Goal: Information Seeking & Learning: Check status

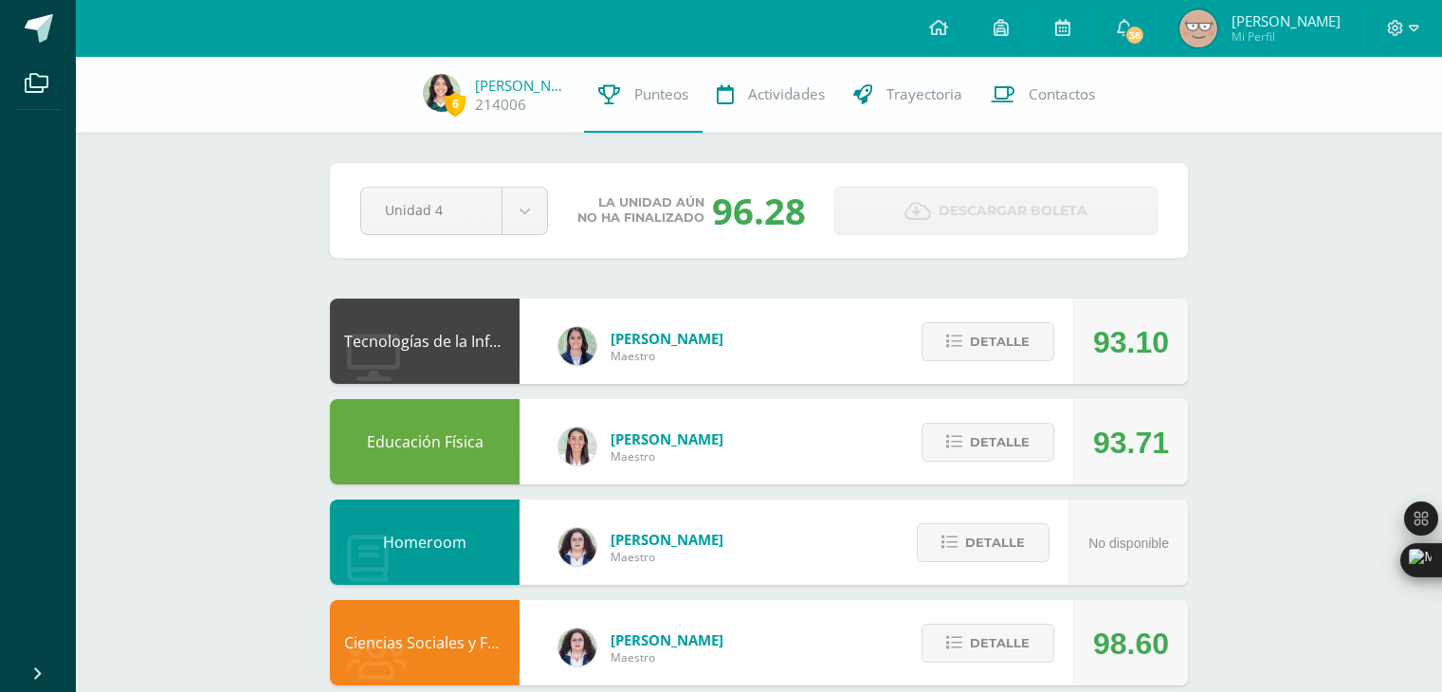
scroll to position [856, 0]
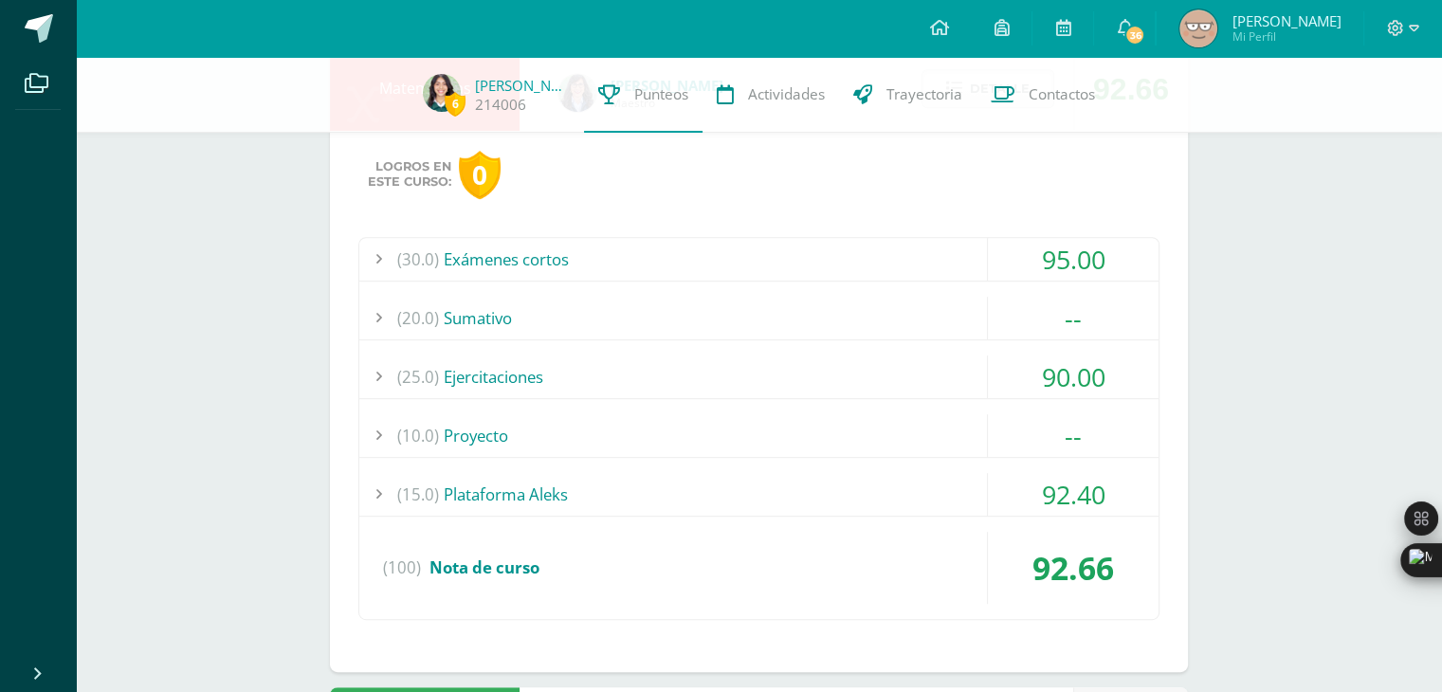
click at [656, 245] on div "(30.0) Exámenes cortos" at bounding box center [758, 259] width 799 height 43
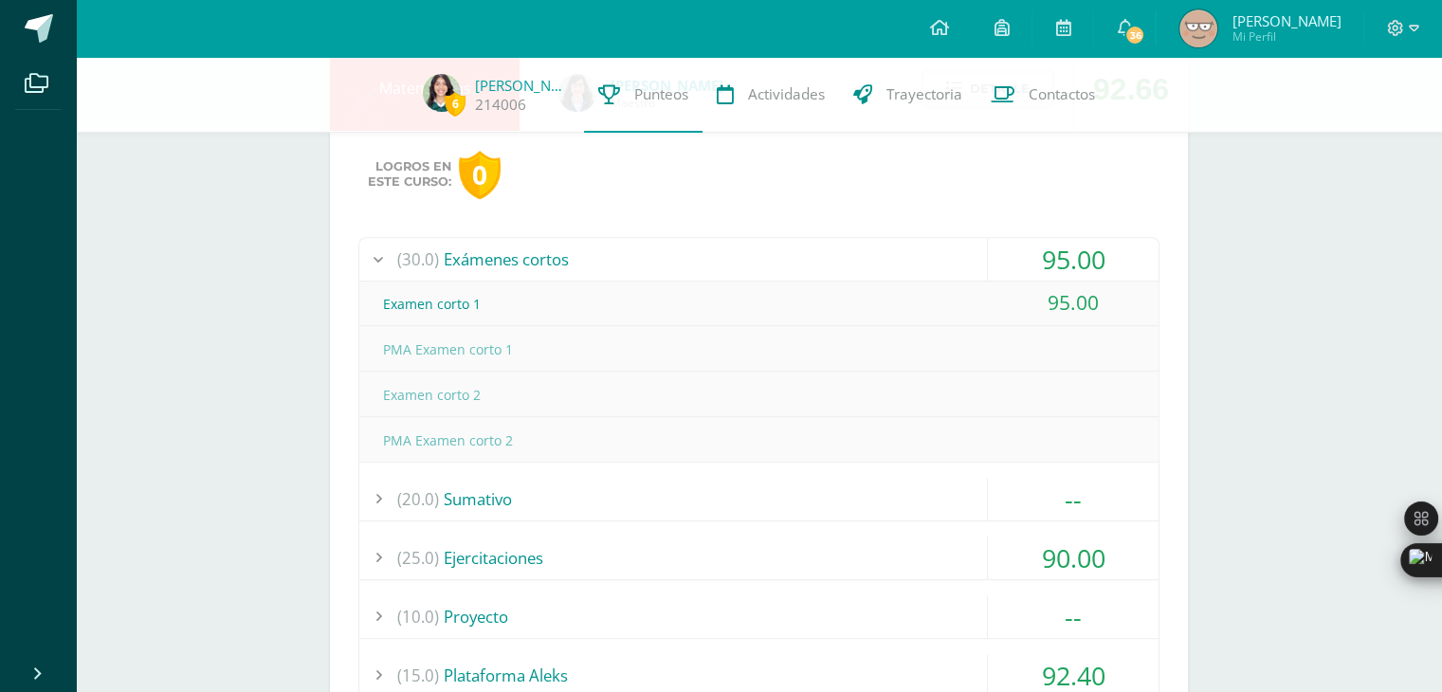
click at [656, 245] on div "(30.0) Exámenes cortos" at bounding box center [758, 259] width 799 height 43
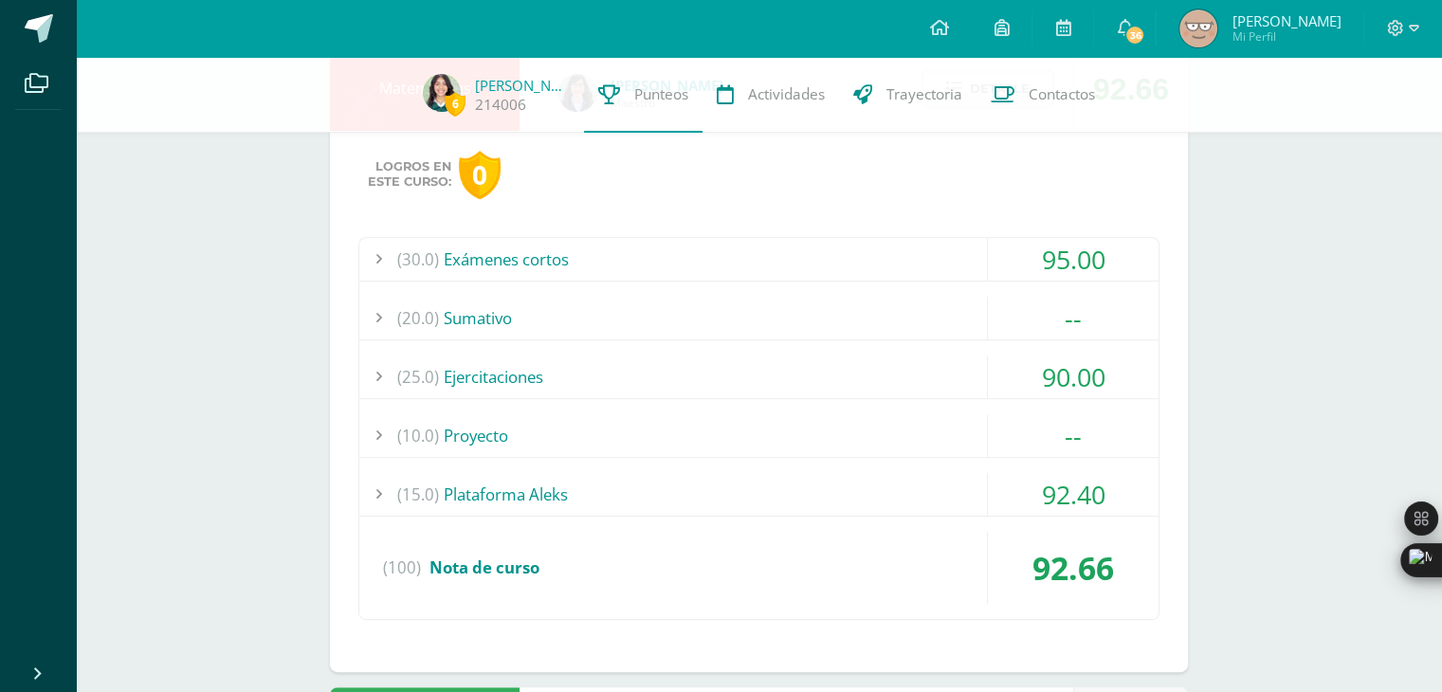
click at [603, 361] on div "(25.0) Ejercitaciones" at bounding box center [758, 376] width 799 height 43
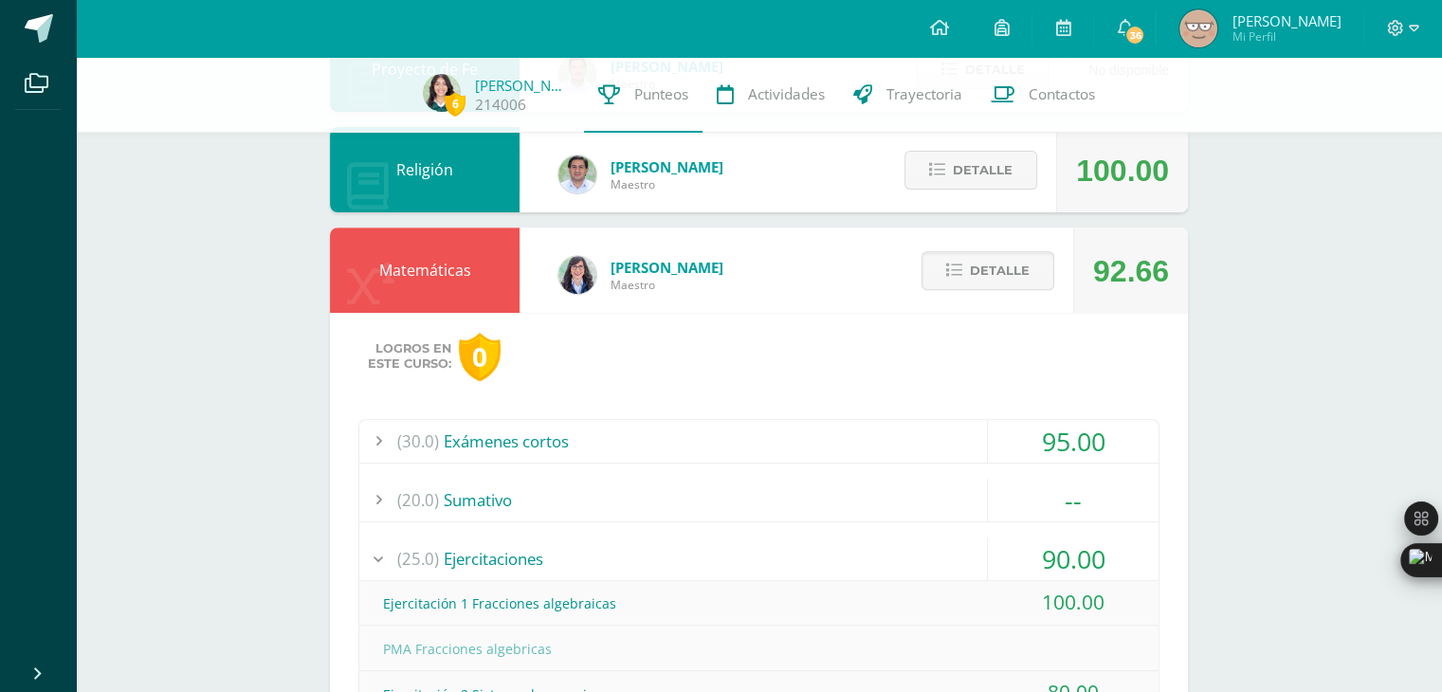
scroll to position [671, 0]
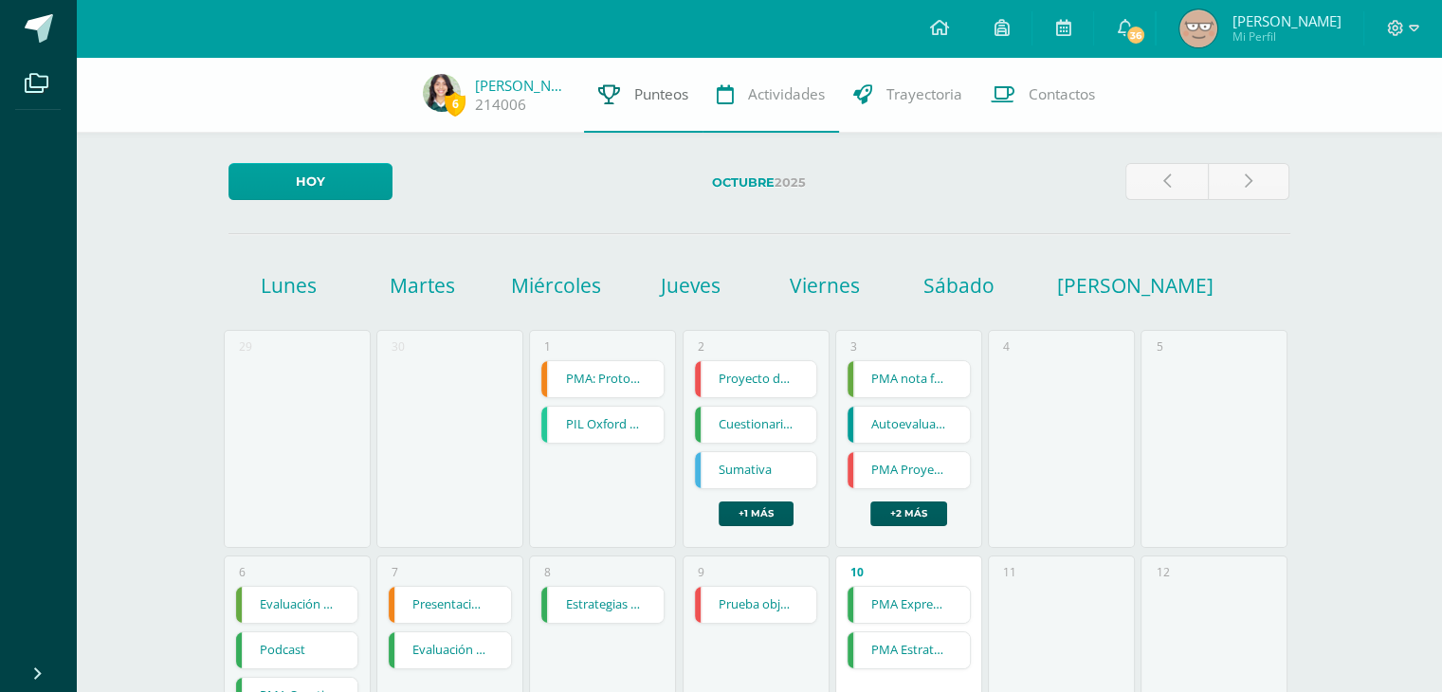
drag, startPoint x: 0, startPoint y: 0, endPoint x: 647, endPoint y: 110, distance: 655.8
click at [647, 110] on link "Punteos" at bounding box center [643, 95] width 118 height 76
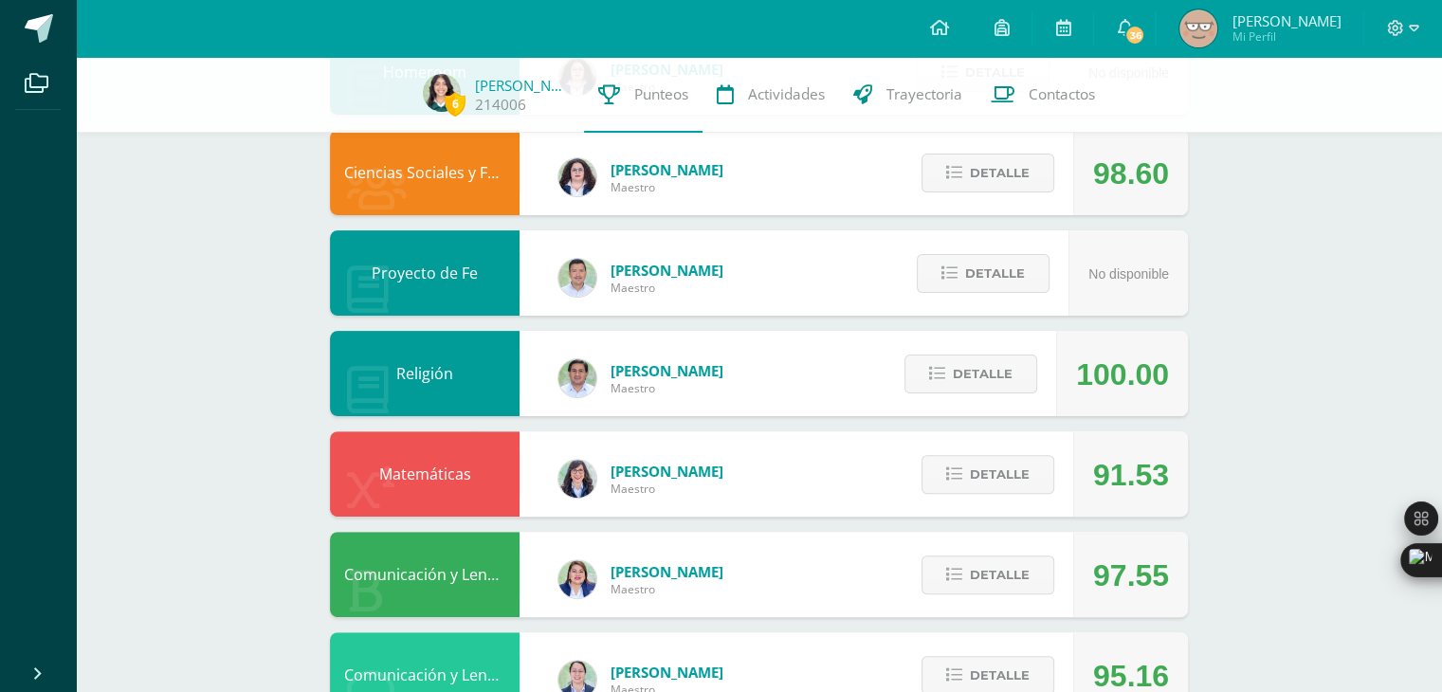
scroll to position [481, 0]
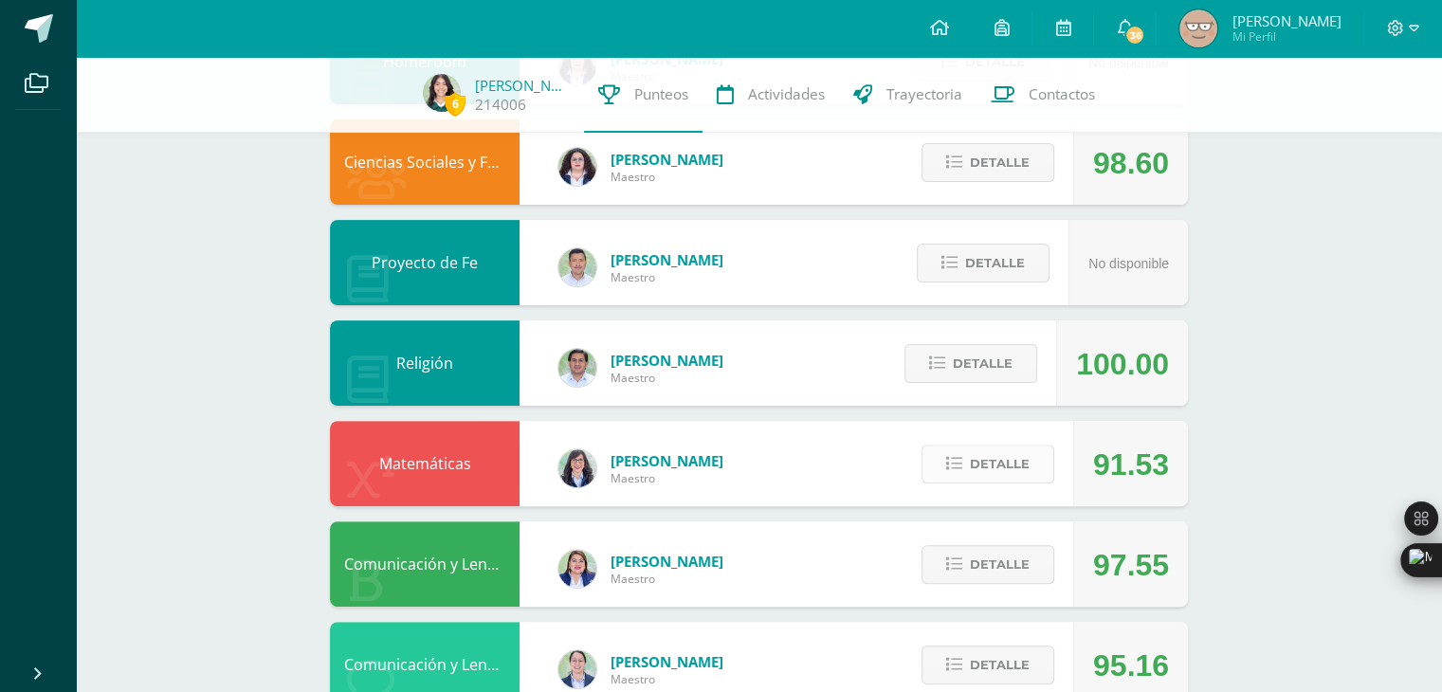
click at [1004, 452] on span "Detalle" at bounding box center [1000, 464] width 60 height 35
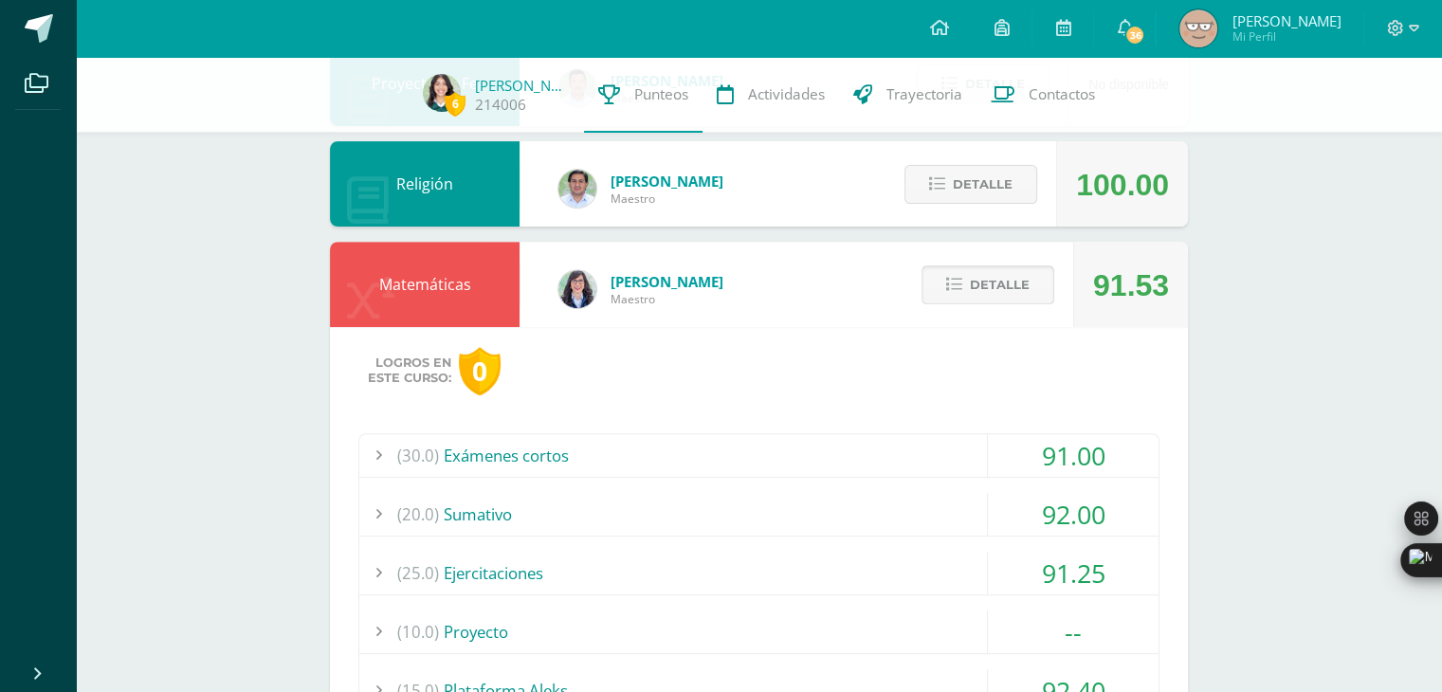
scroll to position [677, 0]
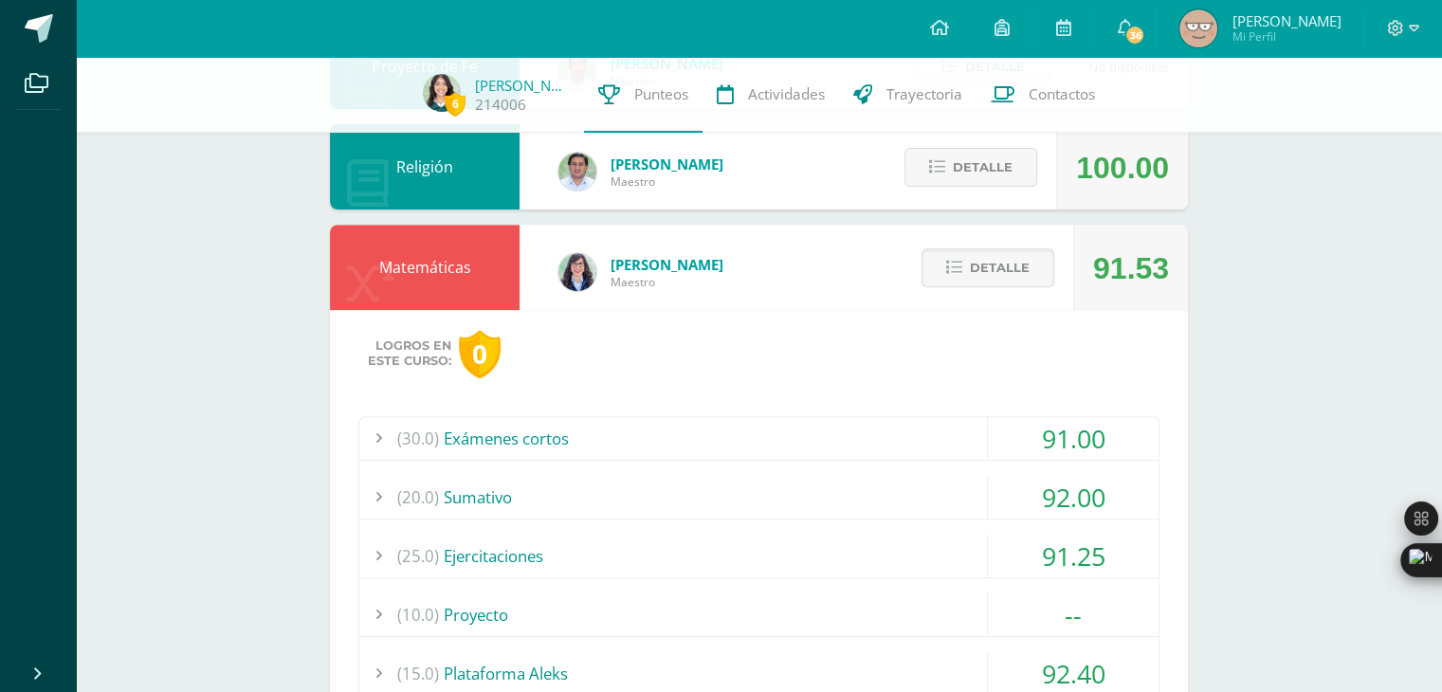
click at [923, 486] on div "(20.0) [GEOGRAPHIC_DATA]" at bounding box center [758, 497] width 799 height 43
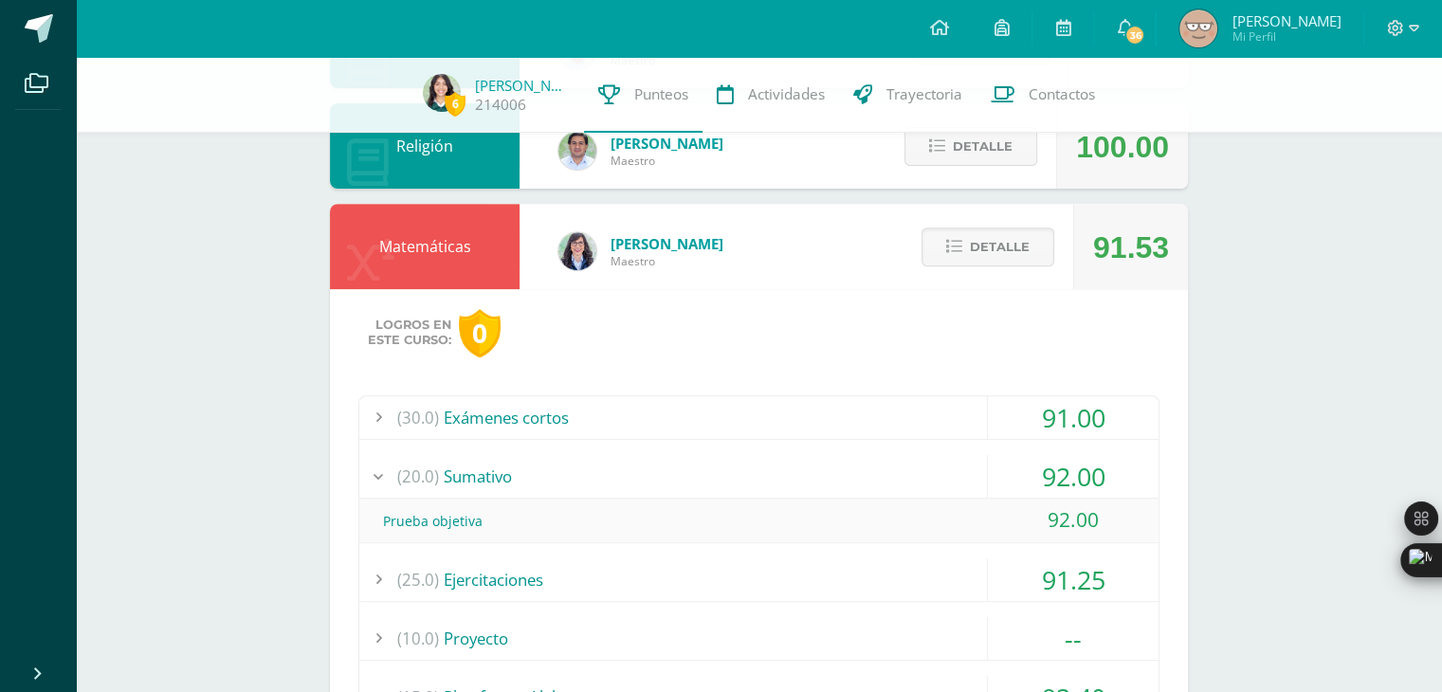
scroll to position [750, 0]
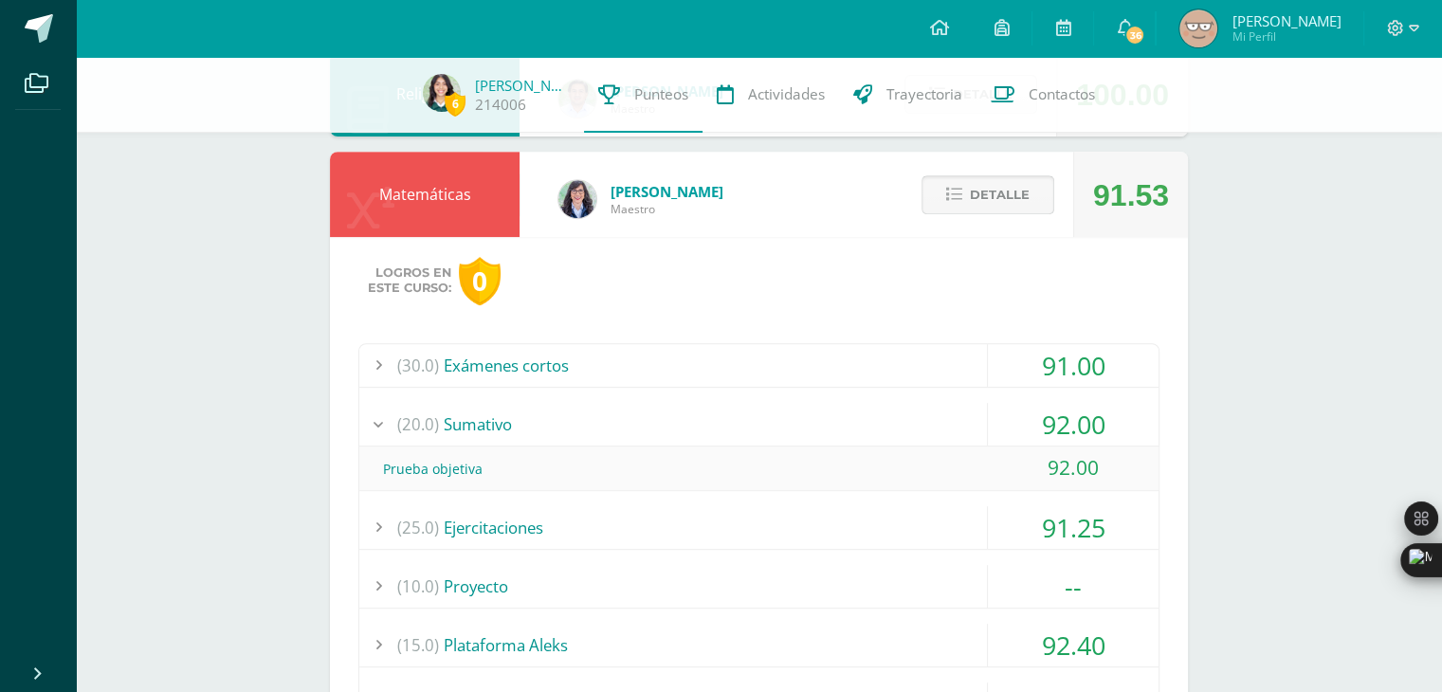
click at [1030, 188] on button "Detalle" at bounding box center [987, 194] width 133 height 39
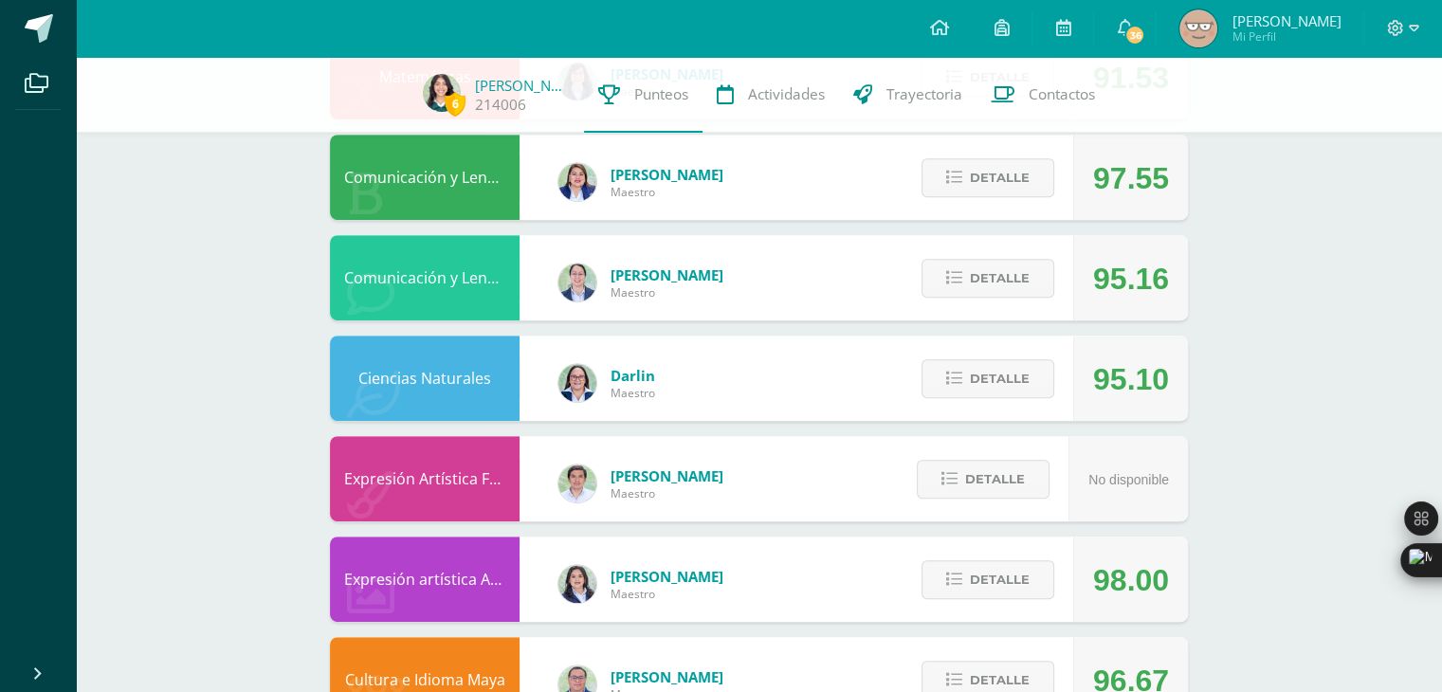
scroll to position [871, 0]
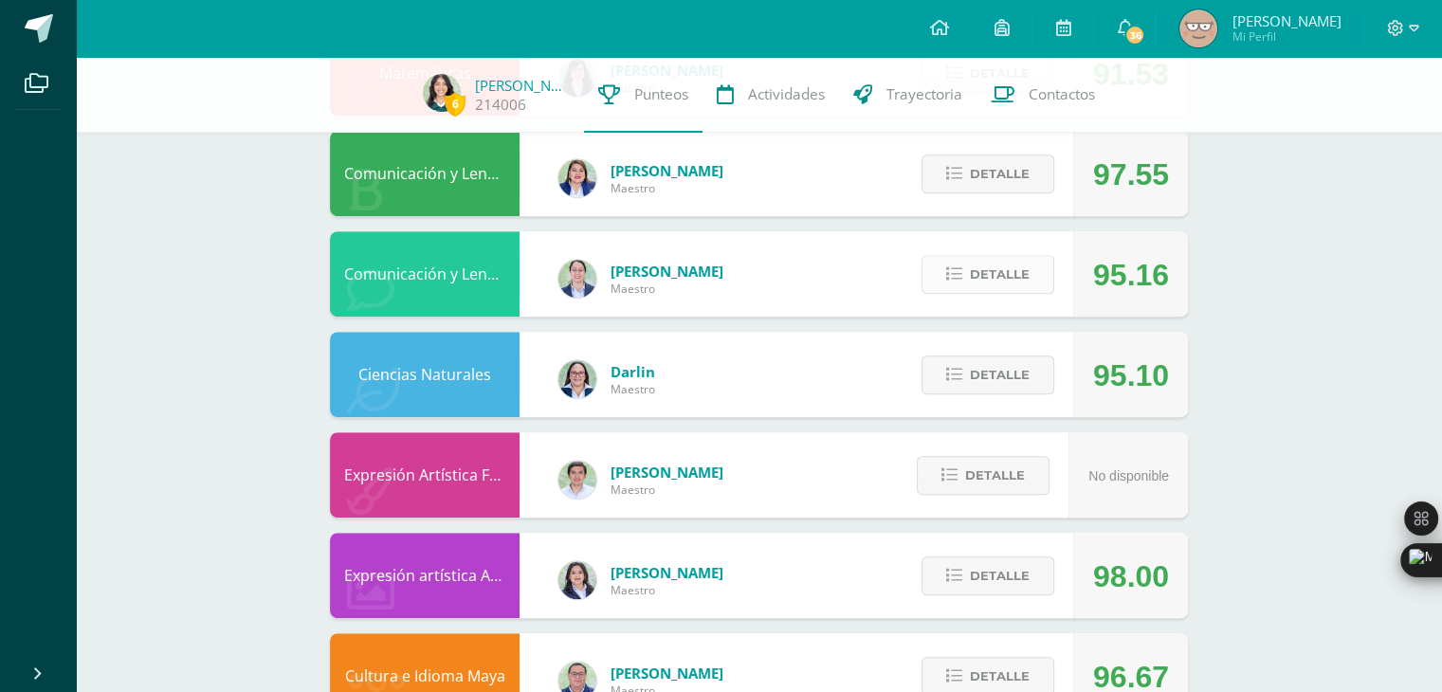
click at [969, 268] on button "Detalle" at bounding box center [987, 274] width 133 height 39
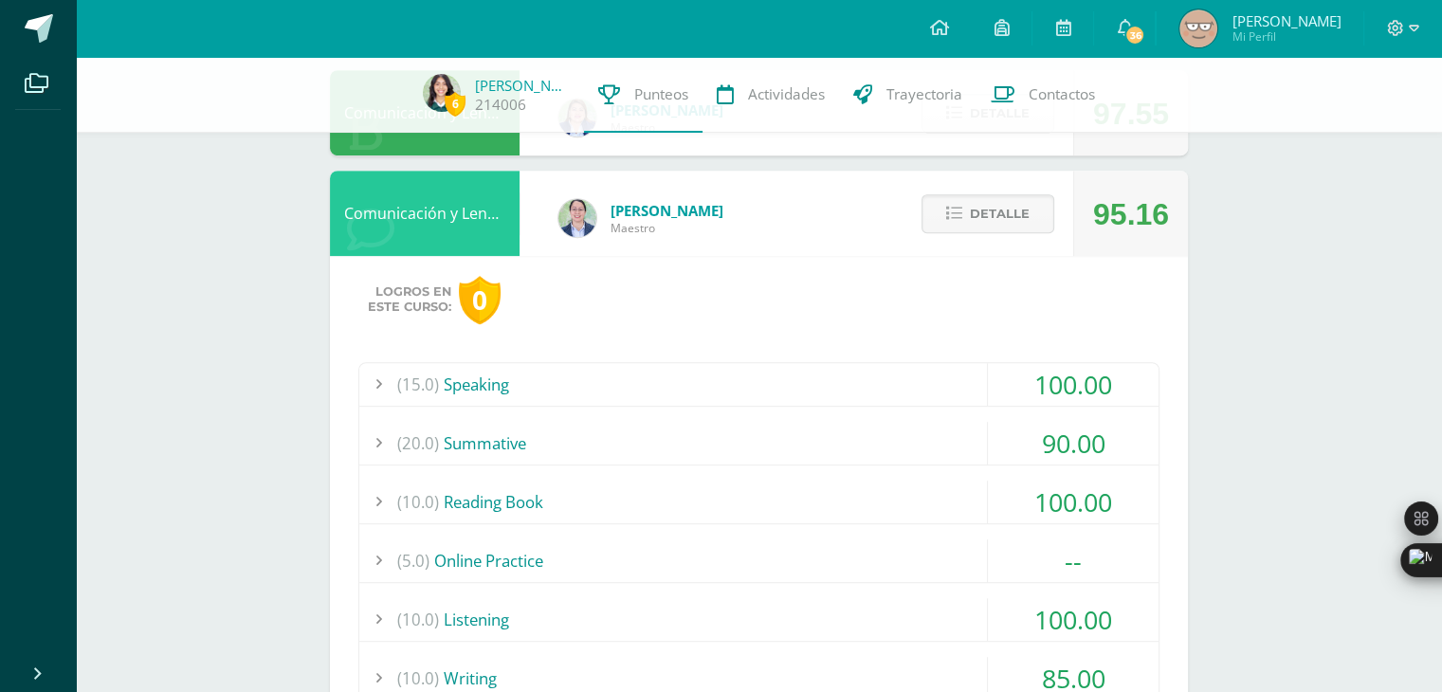
scroll to position [951, 0]
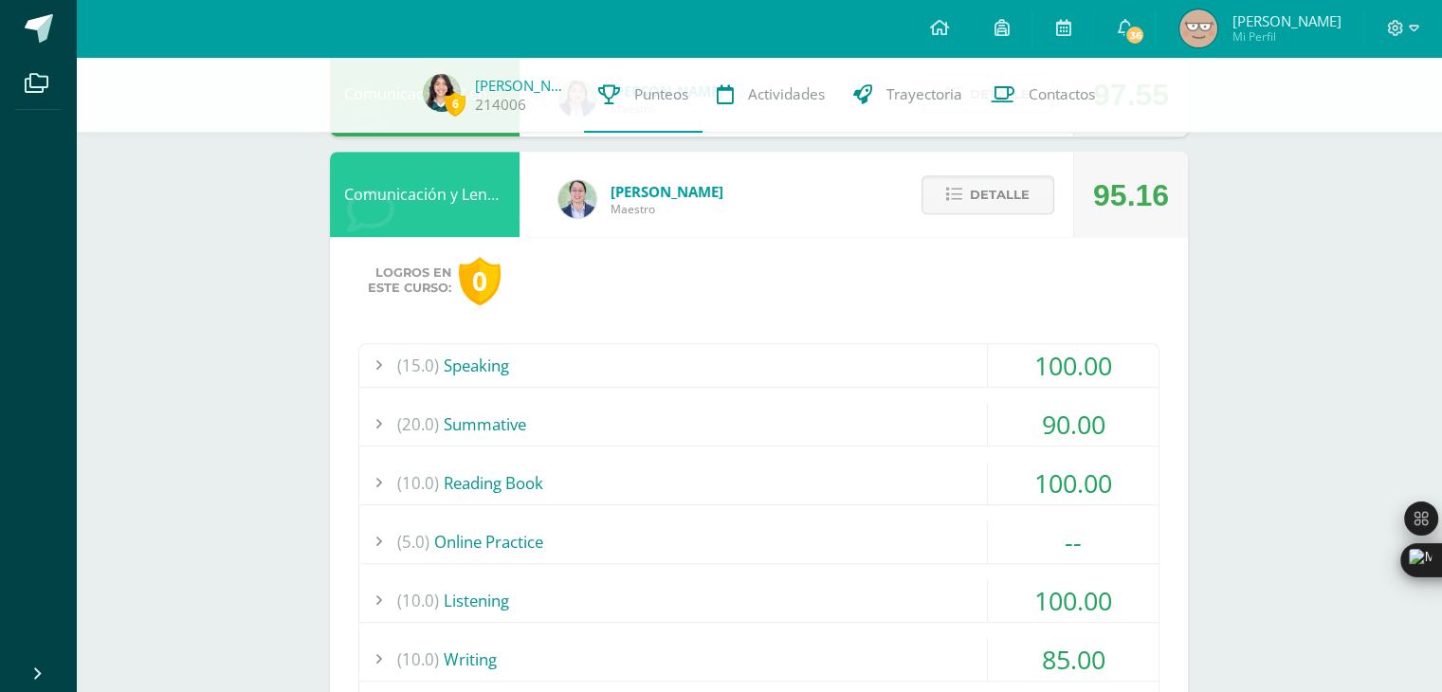
click at [605, 409] on div "(20.0) Summative" at bounding box center [758, 424] width 799 height 43
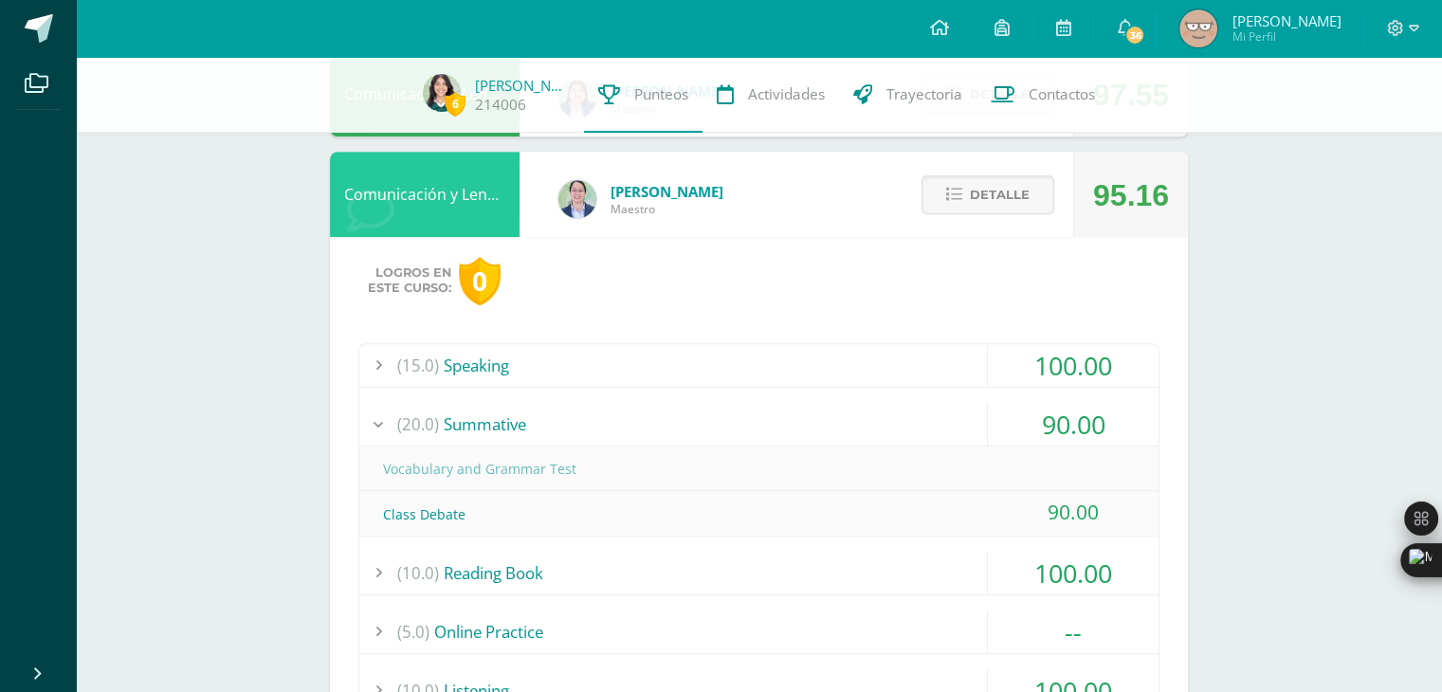
click at [605, 409] on div "(20.0) Summative" at bounding box center [758, 424] width 799 height 43
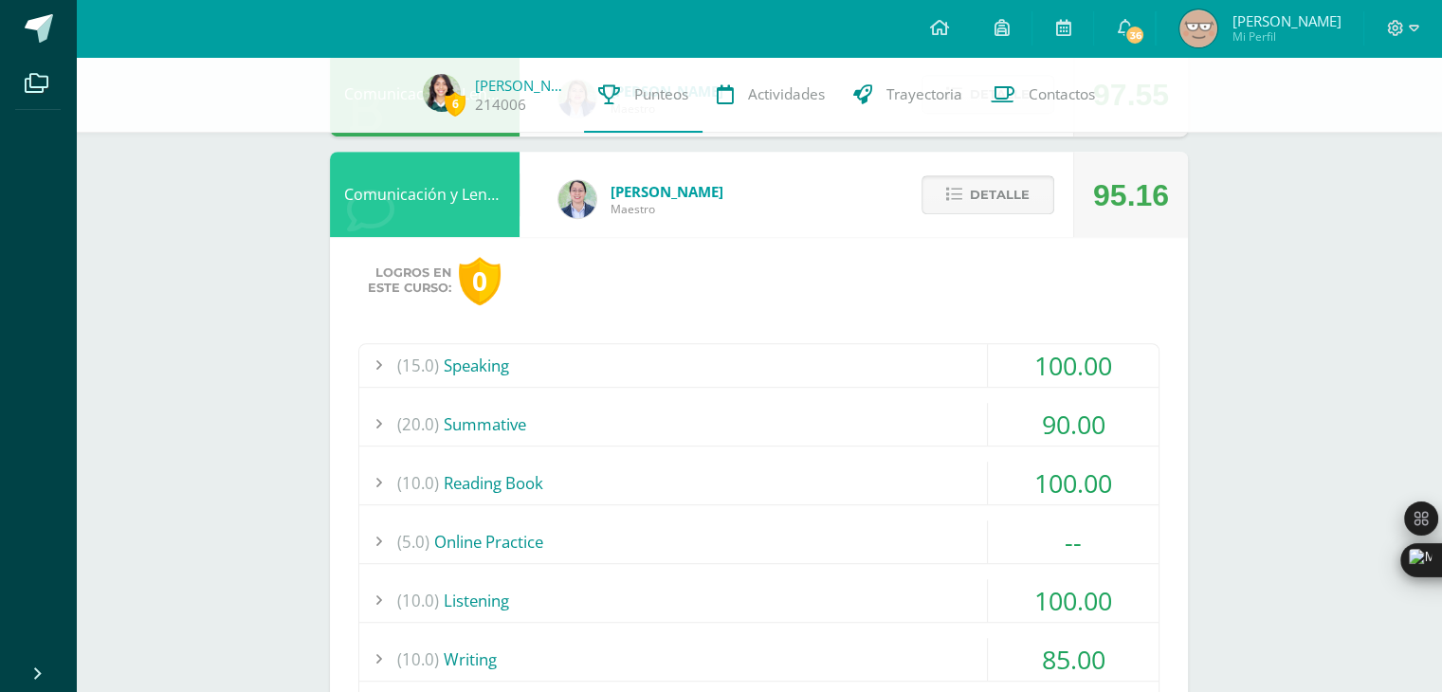
click at [981, 197] on span "Detalle" at bounding box center [1000, 194] width 60 height 35
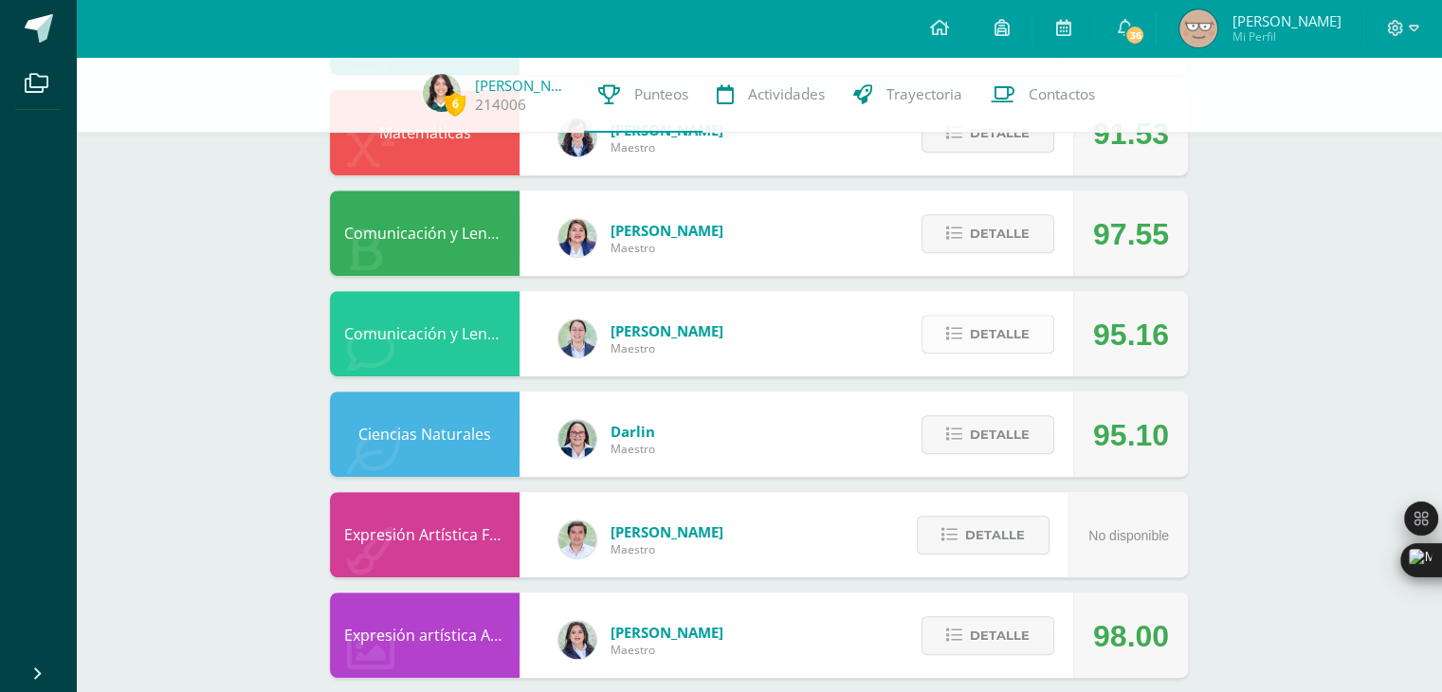
scroll to position [755, 0]
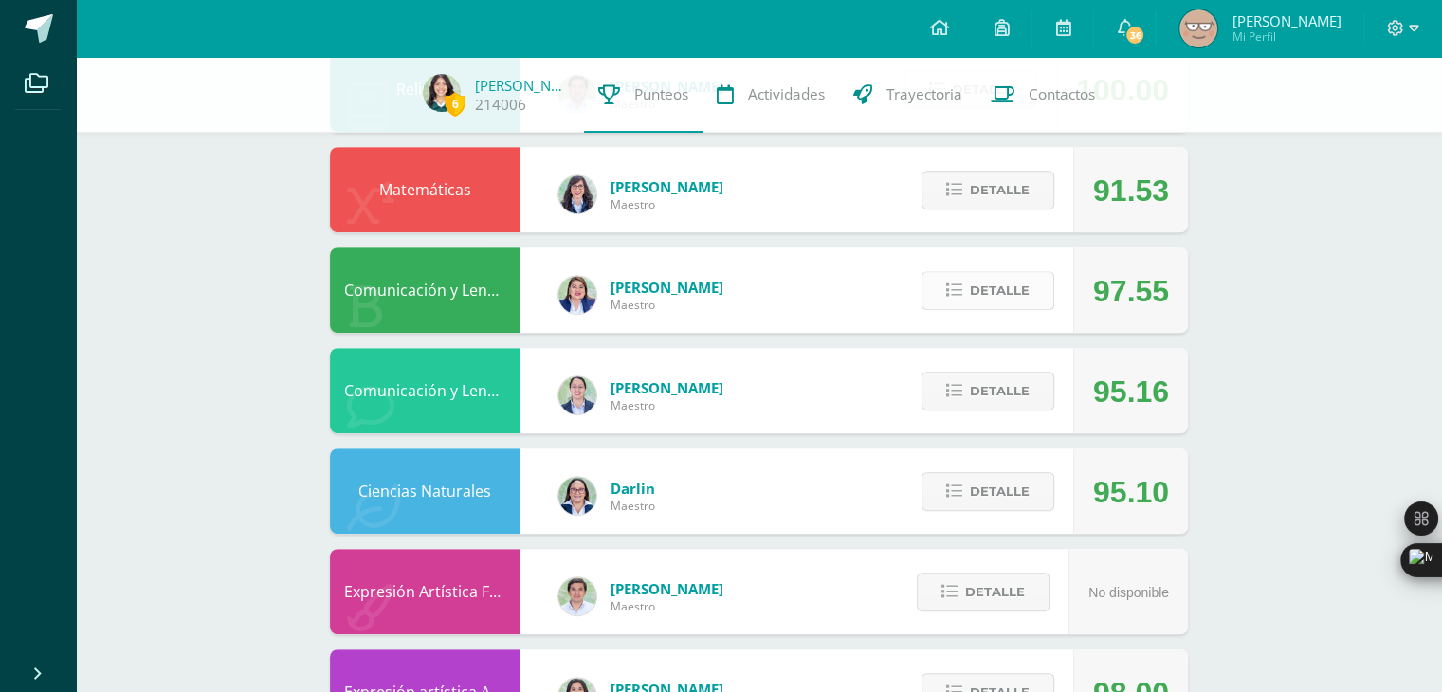
click at [982, 289] on span "Detalle" at bounding box center [1000, 290] width 60 height 35
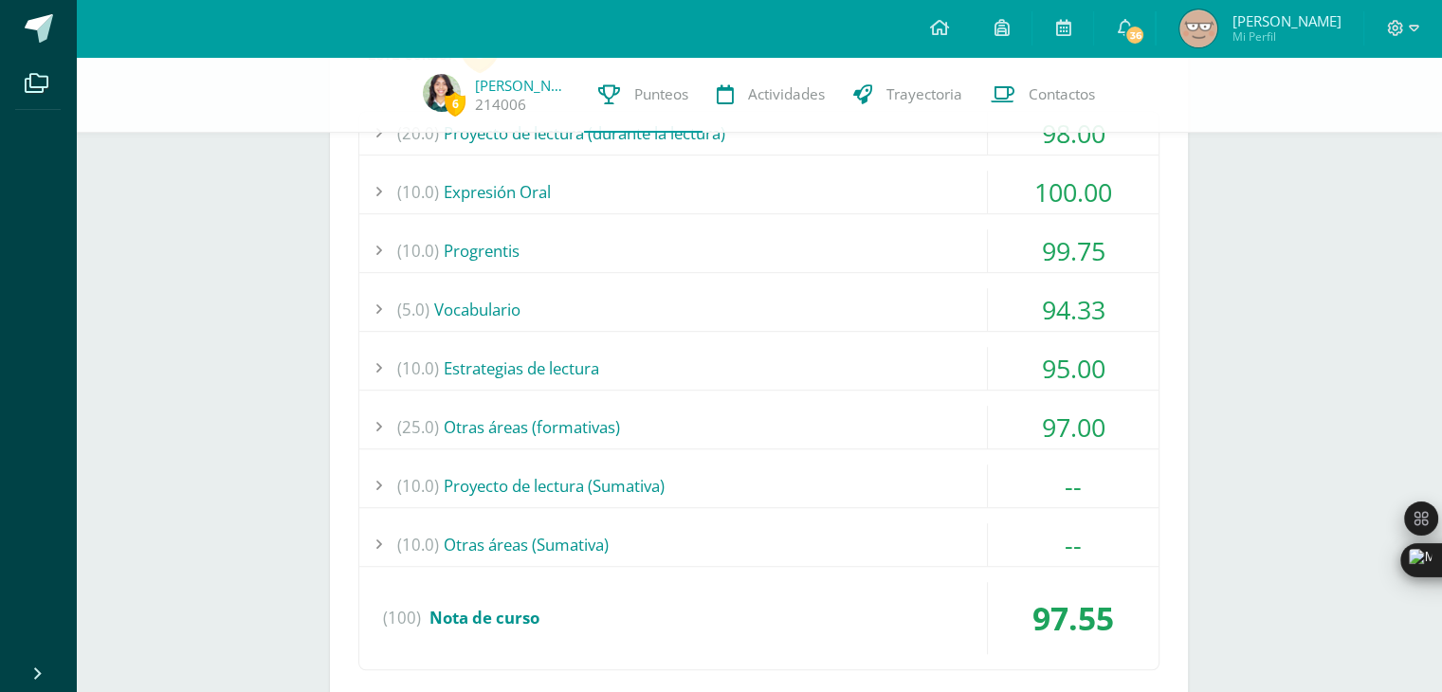
scroll to position [1067, 0]
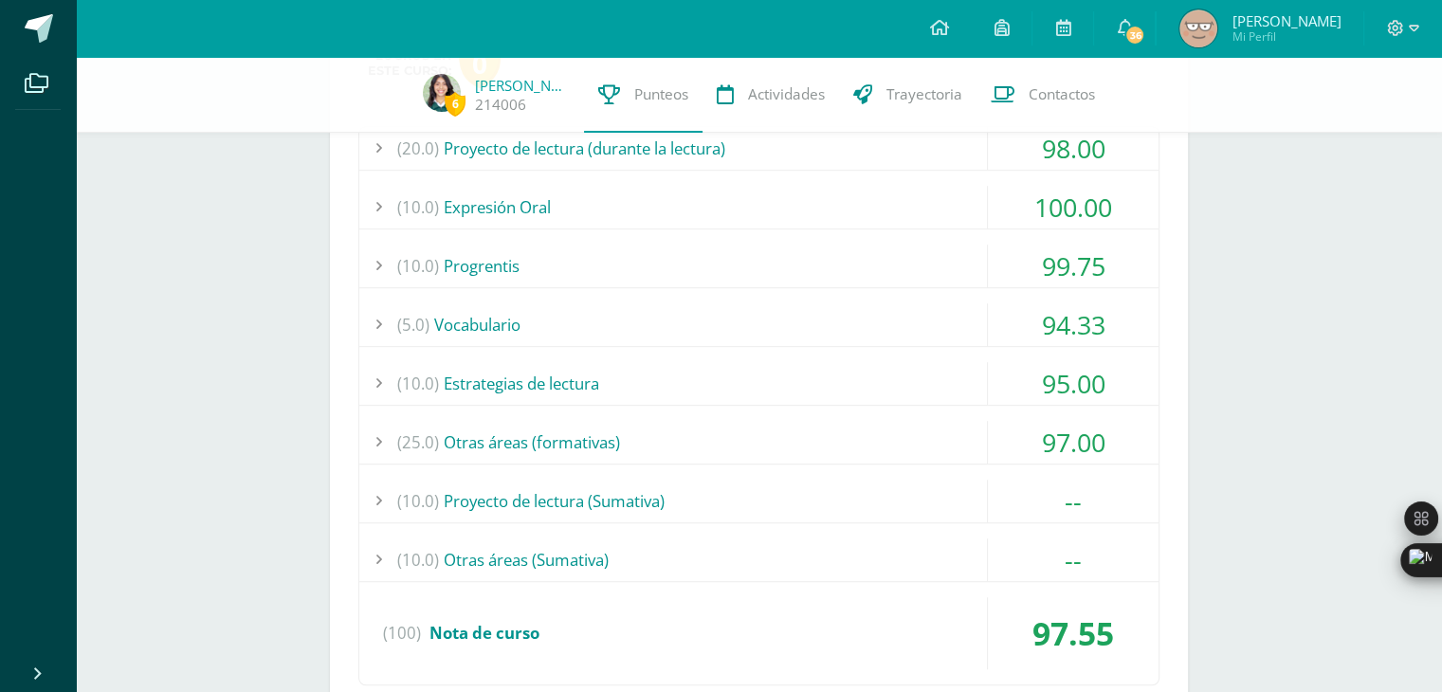
click at [642, 501] on div "(10.0) Proyecto de lectura (Sumativa)" at bounding box center [758, 501] width 799 height 43
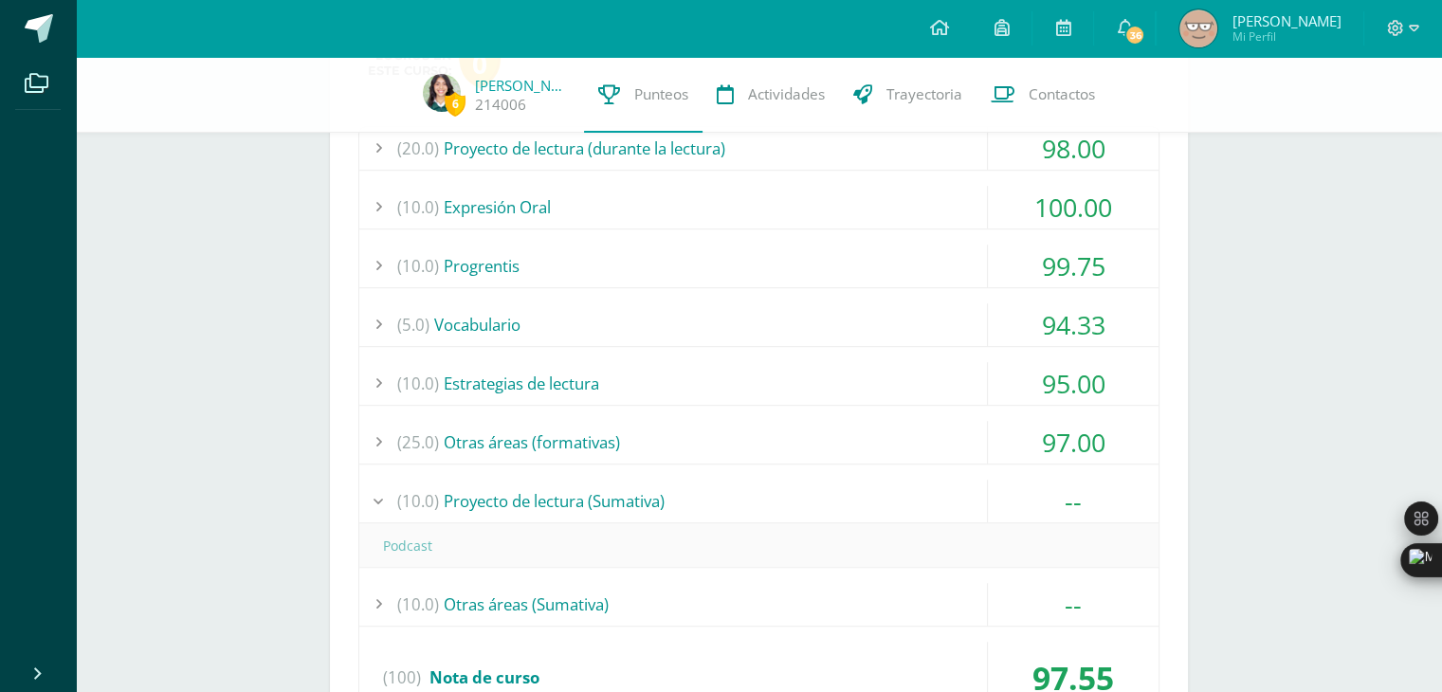
click at [642, 501] on div "(10.0) Proyecto de lectura (Sumativa)" at bounding box center [758, 501] width 799 height 43
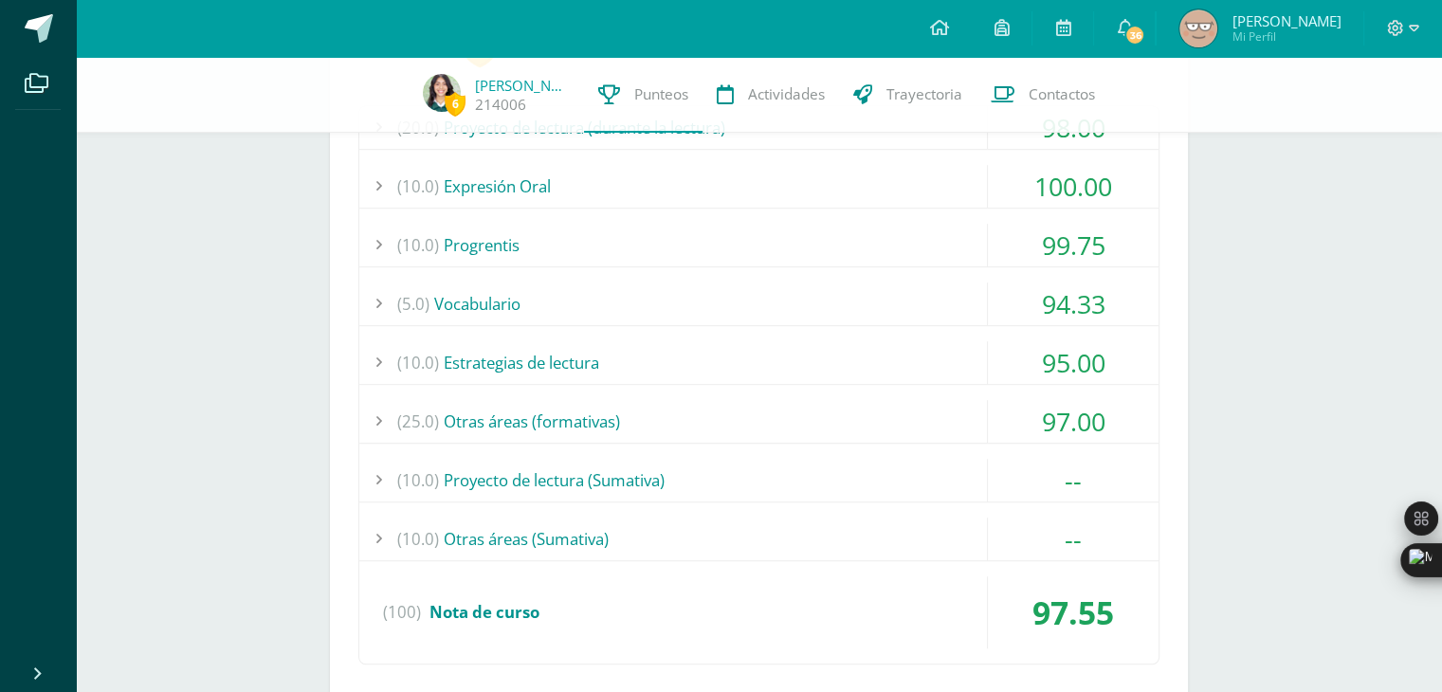
scroll to position [1088, 0]
click at [556, 470] on div "(10.0) Proyecto de lectura (Sumativa)" at bounding box center [758, 480] width 799 height 43
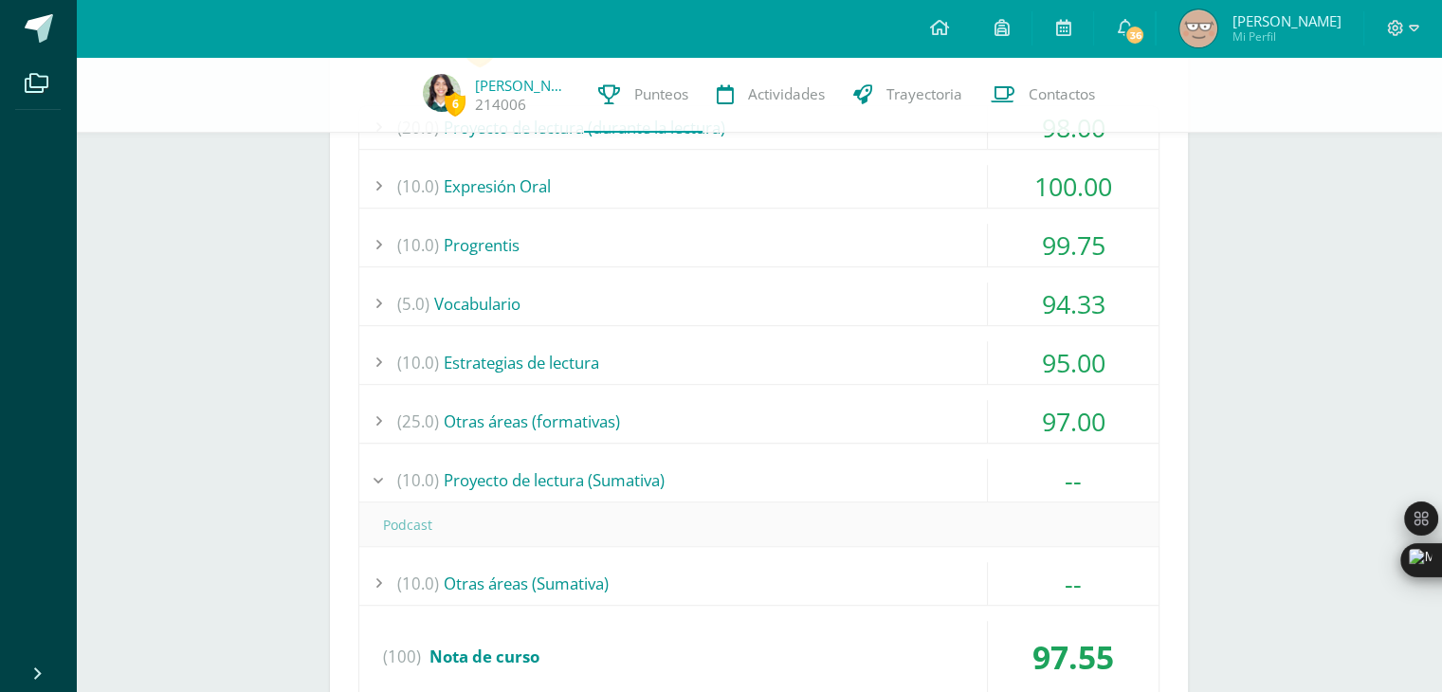
click at [556, 470] on div "(10.0) Proyecto de lectura (Sumativa)" at bounding box center [758, 480] width 799 height 43
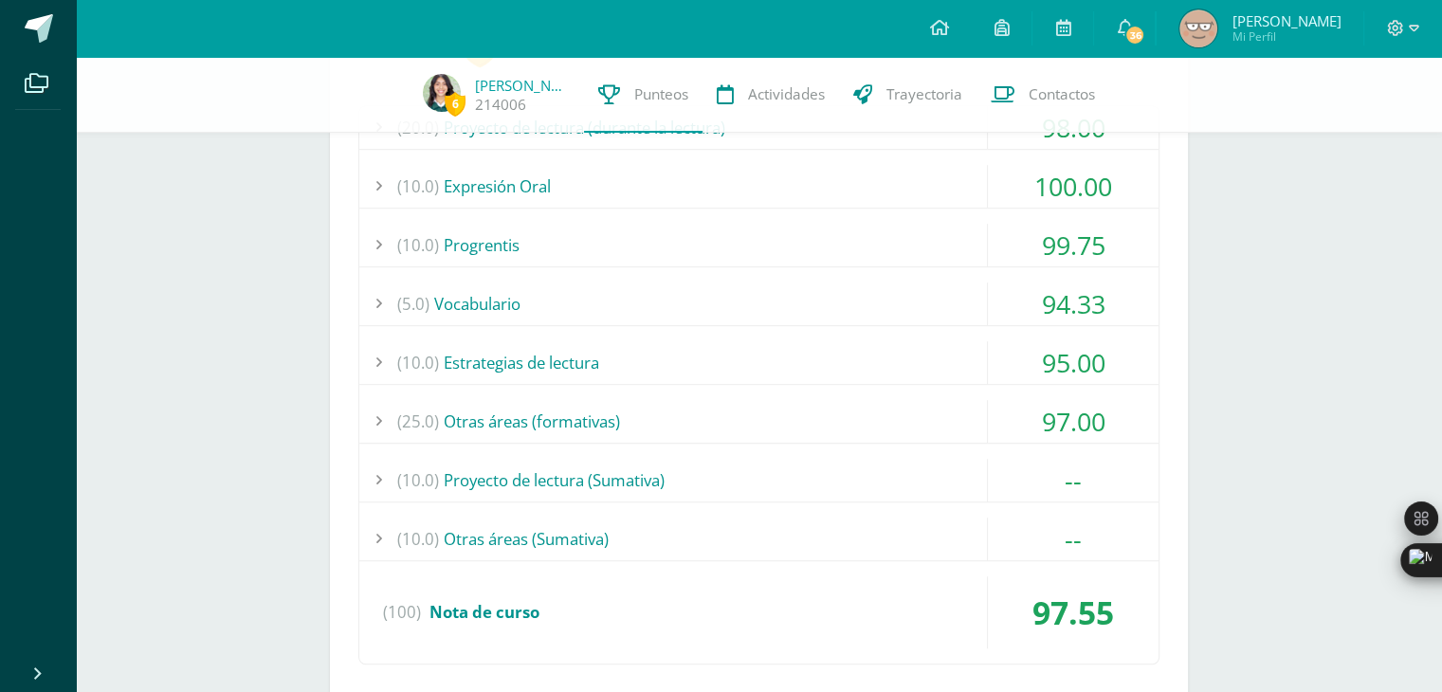
click at [529, 538] on div "(10.0) Otras áreas (Sumativa)" at bounding box center [758, 539] width 799 height 43
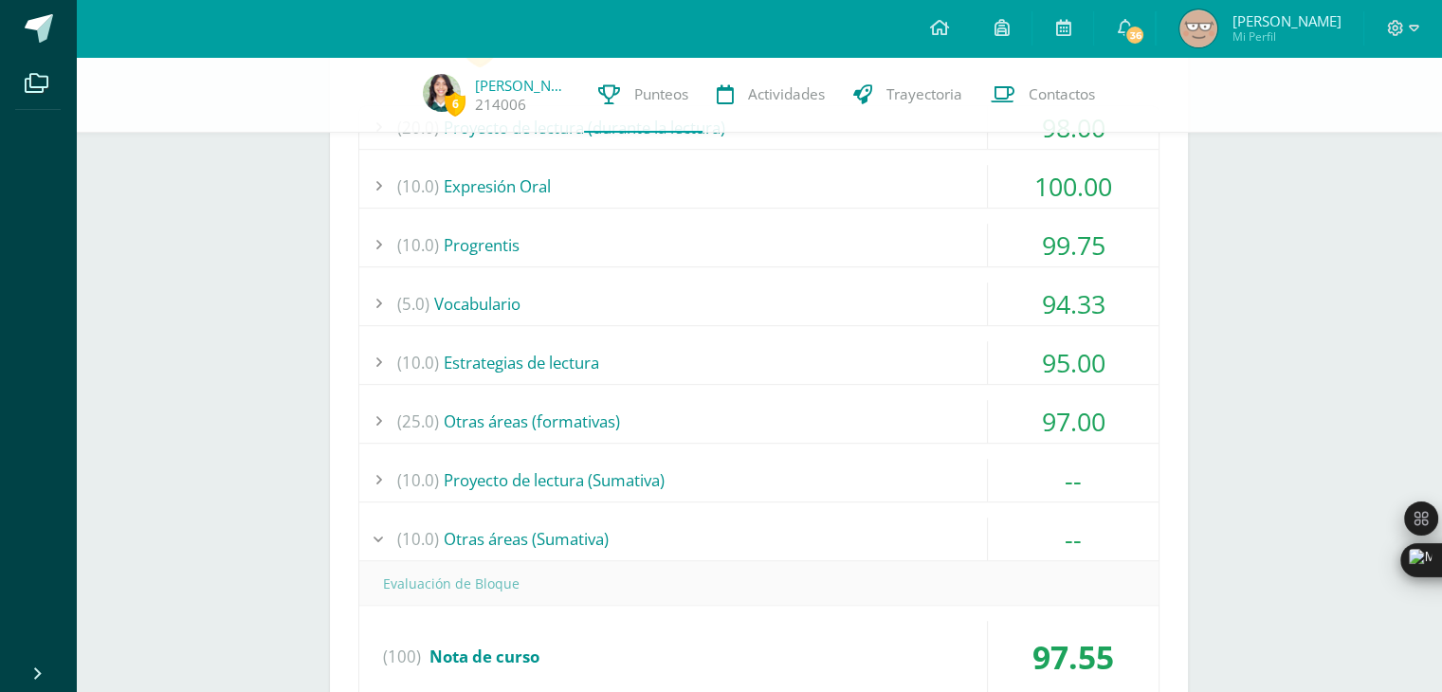
click at [529, 538] on div "(10.0) Otras áreas (Sumativa)" at bounding box center [758, 539] width 799 height 43
